Goal: Task Accomplishment & Management: Use online tool/utility

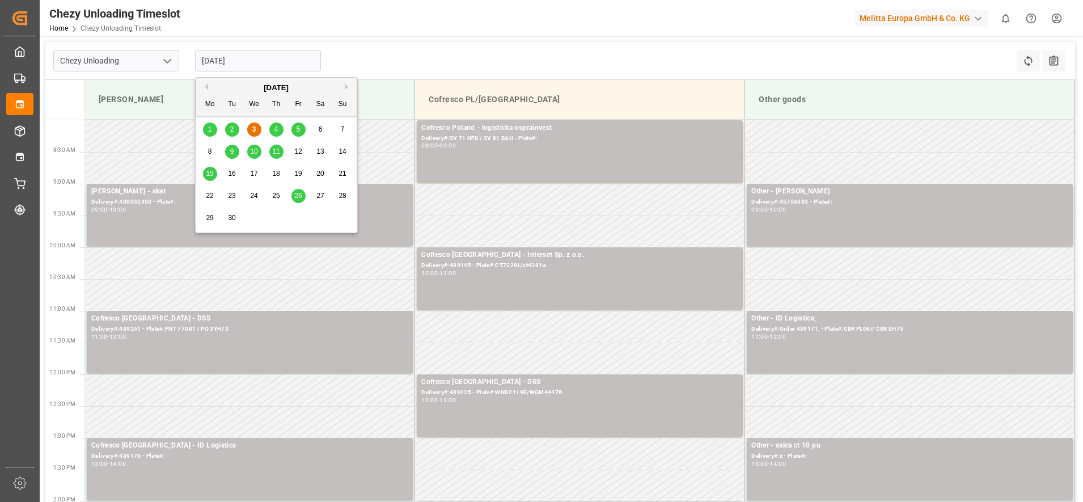
click at [286, 53] on input "[DATE]" at bounding box center [258, 61] width 126 height 22
click at [274, 129] on span "4" at bounding box center [276, 129] width 4 height 8
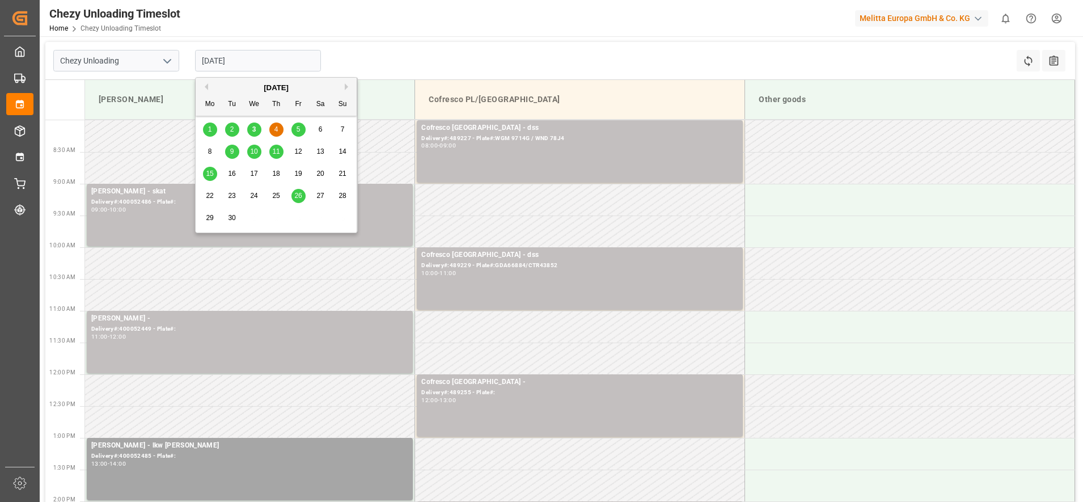
click at [264, 63] on input "[DATE]" at bounding box center [258, 61] width 126 height 22
click at [302, 129] on div "5" at bounding box center [298, 130] width 14 height 14
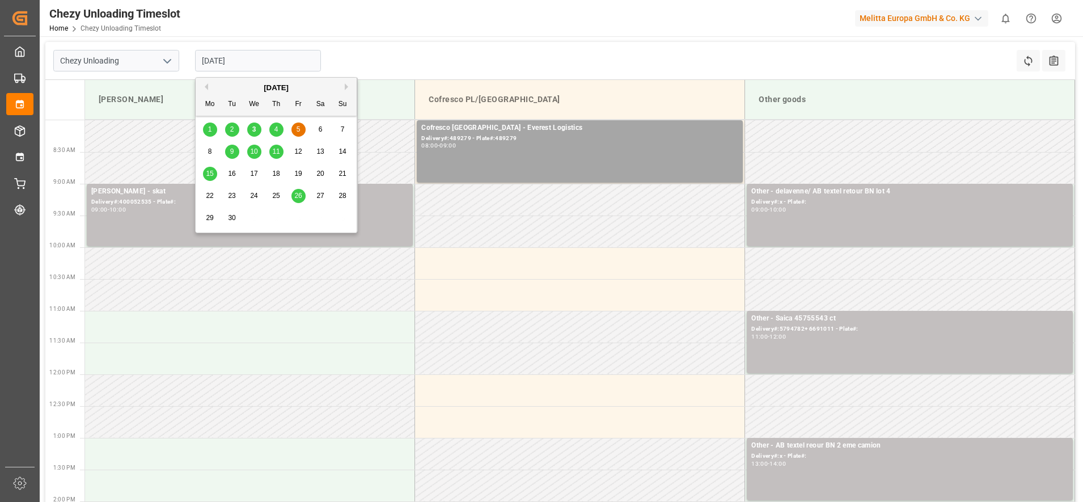
click at [262, 65] on input "[DATE]" at bounding box center [258, 61] width 126 height 22
click at [279, 128] on div "4" at bounding box center [276, 130] width 14 height 14
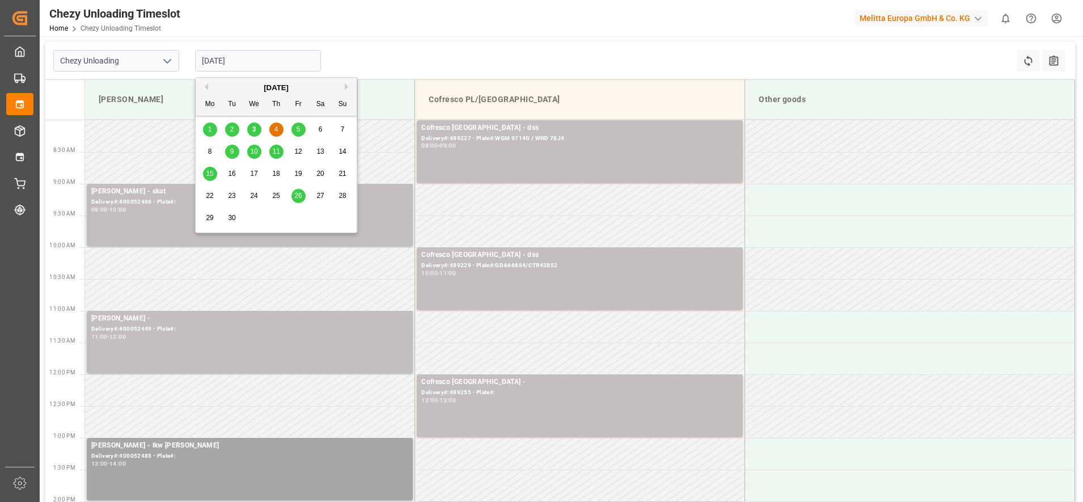
drag, startPoint x: 261, startPoint y: 60, endPoint x: 266, endPoint y: 95, distance: 36.2
click at [261, 63] on input "[DATE]" at bounding box center [258, 61] width 126 height 22
click at [236, 126] on div "2" at bounding box center [232, 130] width 14 height 14
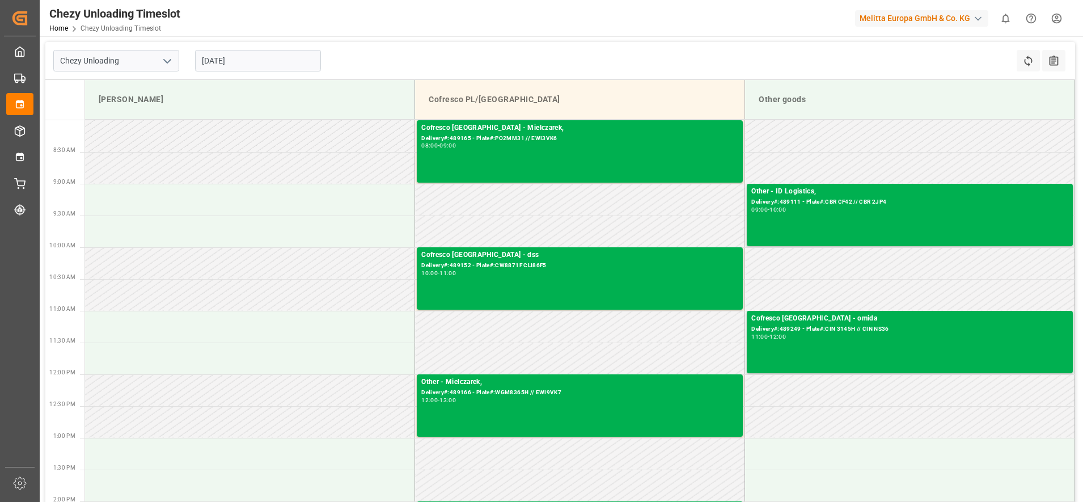
click at [251, 62] on input "[DATE]" at bounding box center [258, 61] width 126 height 22
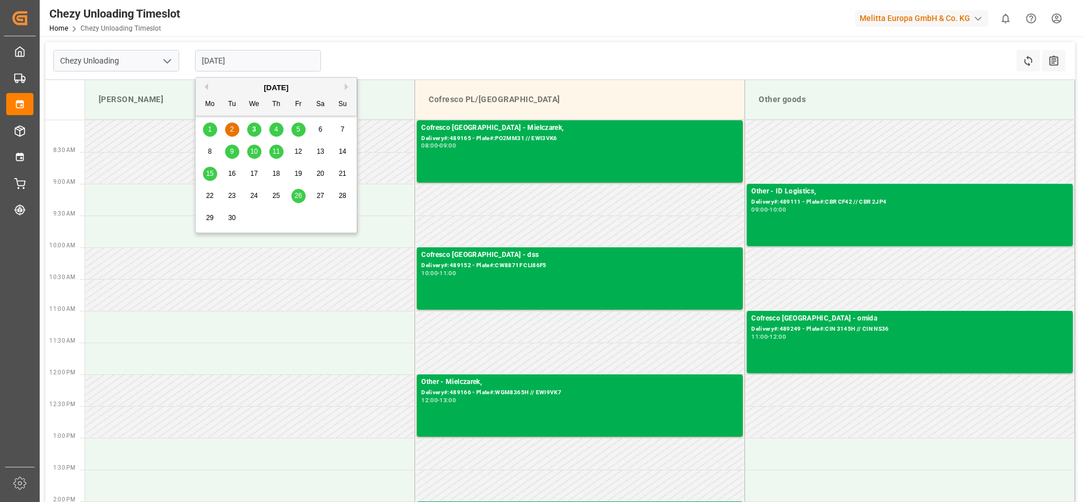
click at [252, 128] on span "3" at bounding box center [254, 129] width 4 height 8
type input "[DATE]"
